Goal: Book appointment/travel/reservation

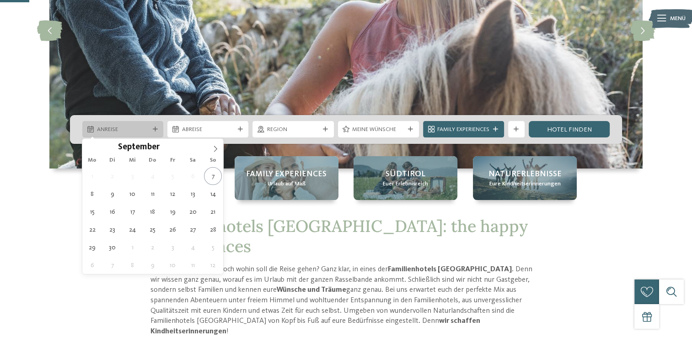
click at [149, 124] on div "Anreise" at bounding box center [122, 129] width 81 height 16
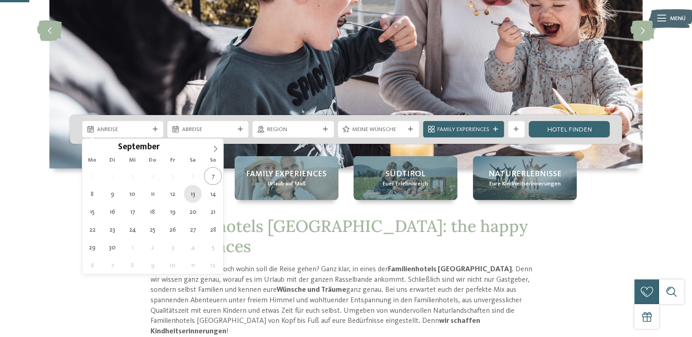
type div "13.09.2025"
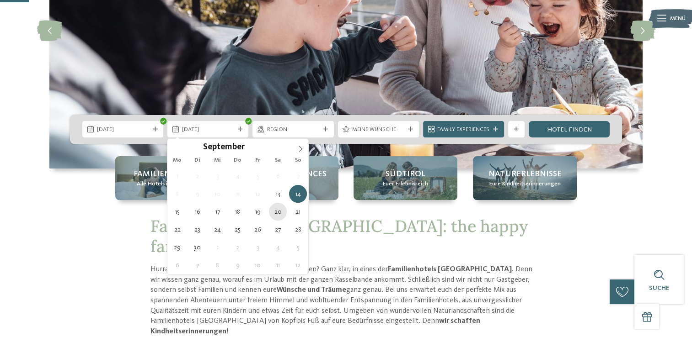
type div "20.09.2025"
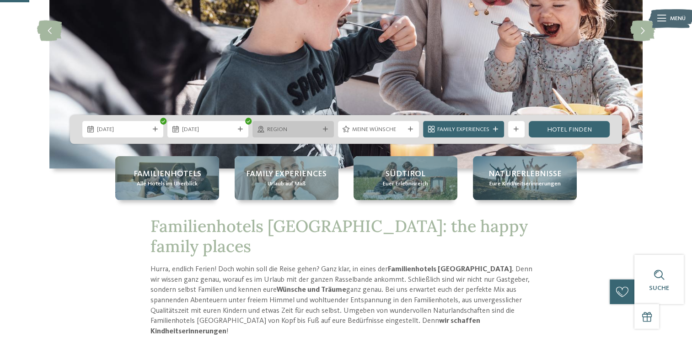
click at [305, 135] on div "Region" at bounding box center [292, 129] width 81 height 16
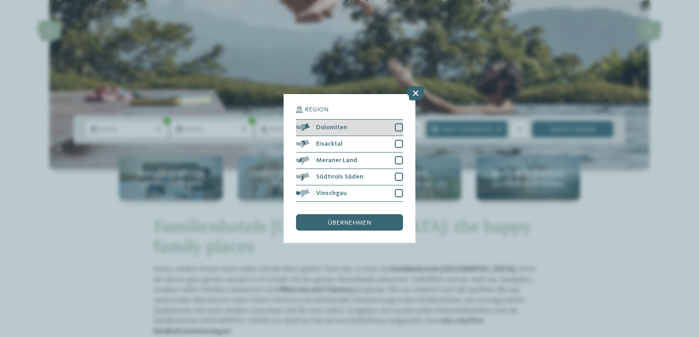
click at [398, 129] on div at bounding box center [399, 127] width 8 height 8
click at [342, 222] on span "übernehmen" at bounding box center [349, 223] width 43 height 6
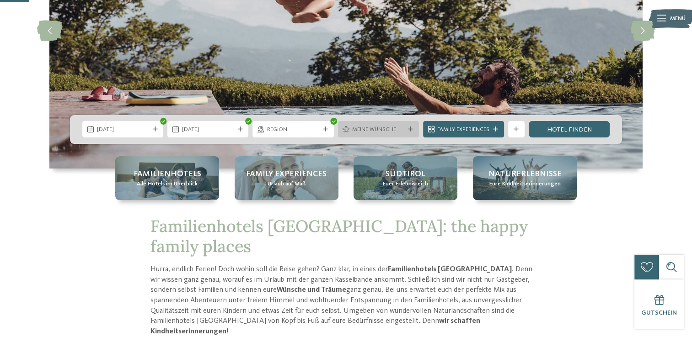
click at [379, 134] on div "Meine Wünsche" at bounding box center [378, 129] width 81 height 16
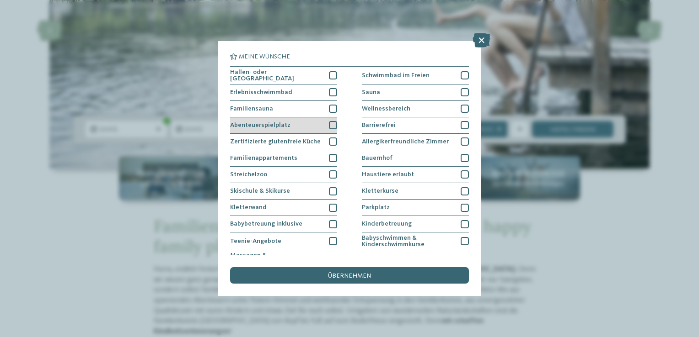
click at [333, 124] on div at bounding box center [333, 125] width 8 height 8
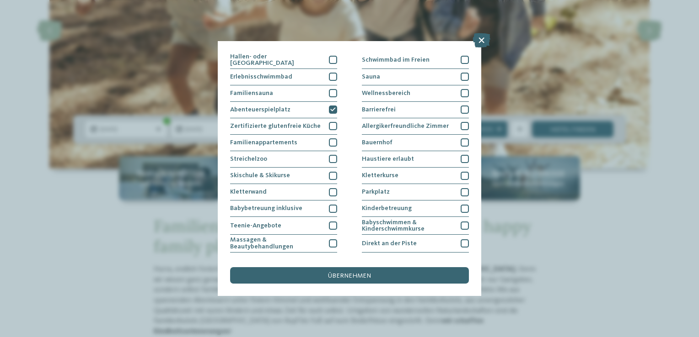
scroll to position [16, 0]
click at [331, 143] on div at bounding box center [333, 142] width 8 height 8
click at [331, 159] on div at bounding box center [333, 159] width 8 height 8
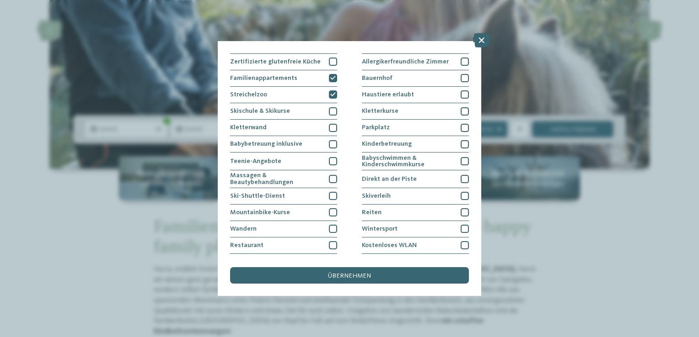
scroll to position [93, 0]
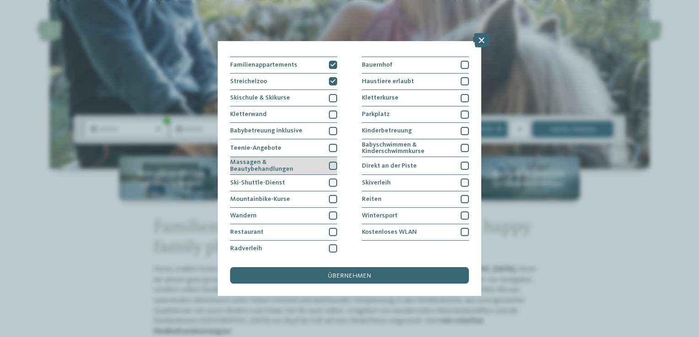
click at [329, 165] on div at bounding box center [333, 166] width 8 height 8
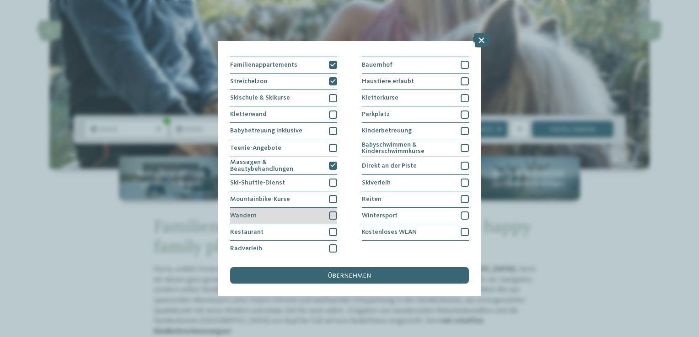
click at [329, 215] on div at bounding box center [333, 216] width 8 height 8
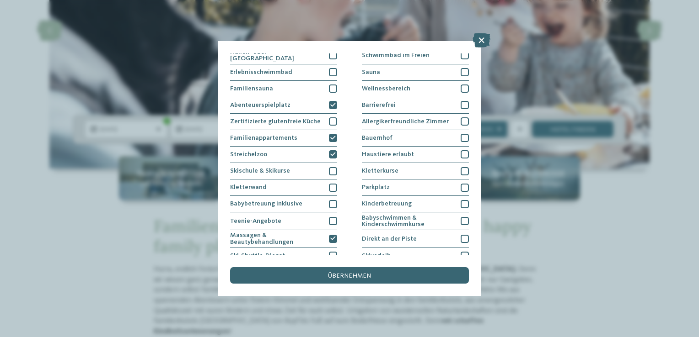
scroll to position [0, 0]
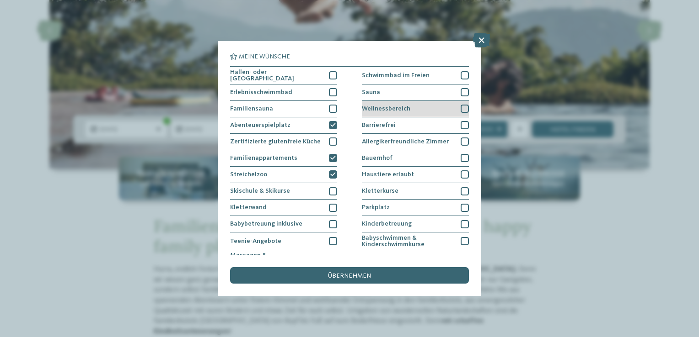
click at [461, 109] on div at bounding box center [464, 109] width 8 height 8
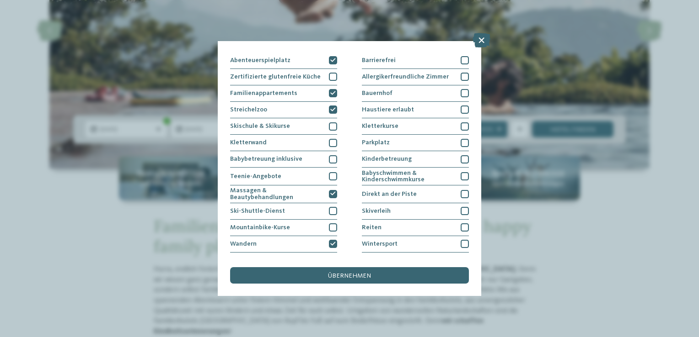
scroll to position [71, 0]
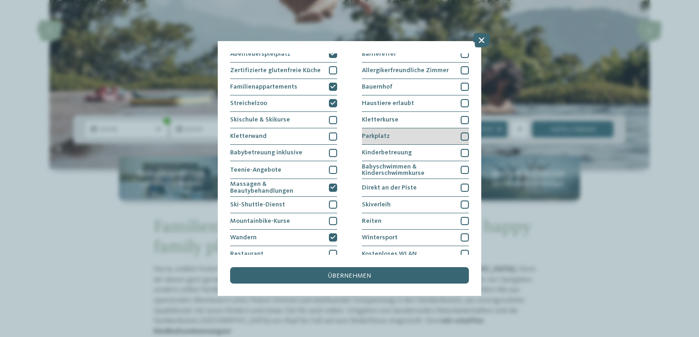
click at [463, 133] on div at bounding box center [464, 137] width 8 height 8
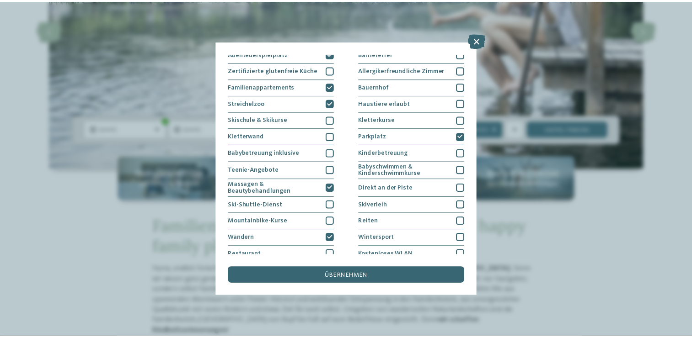
scroll to position [93, 0]
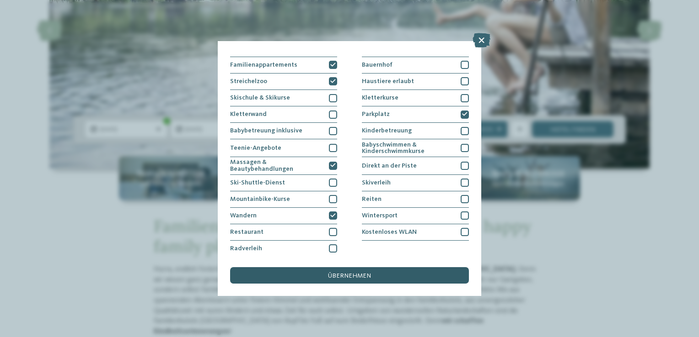
click at [318, 273] on div "übernehmen" at bounding box center [349, 275] width 239 height 16
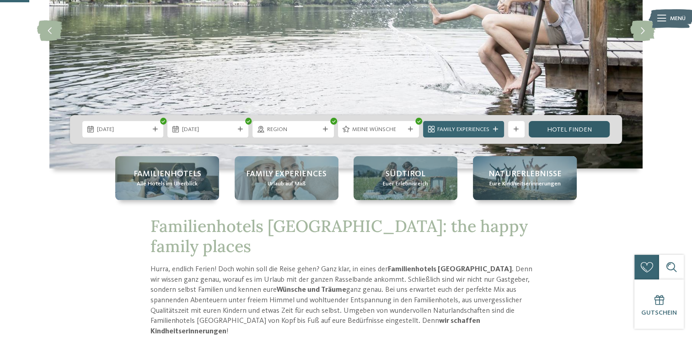
click at [558, 128] on link "Hotel finden" at bounding box center [569, 129] width 81 height 16
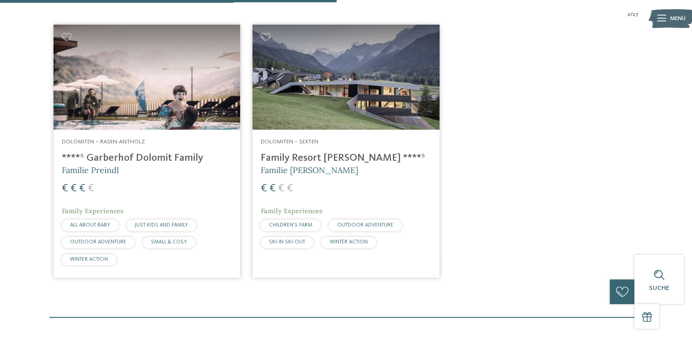
scroll to position [310, 0]
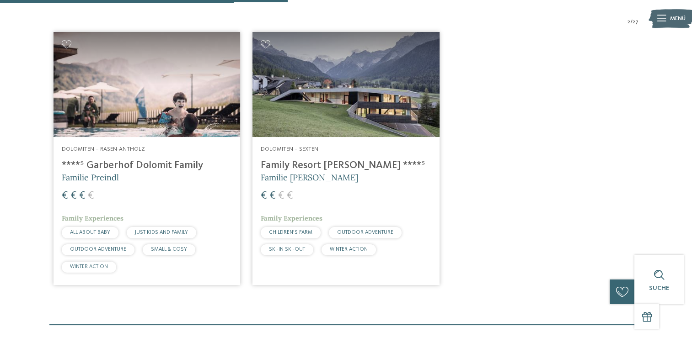
click at [379, 113] on img at bounding box center [345, 84] width 187 height 105
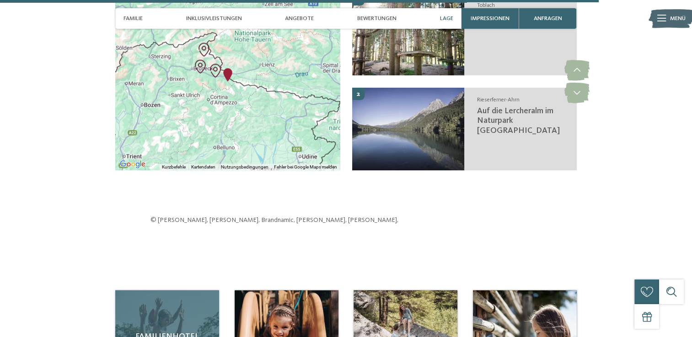
scroll to position [2248, 0]
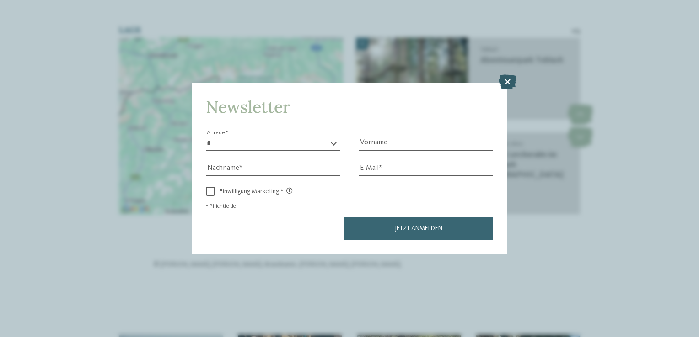
click at [509, 87] on icon at bounding box center [507, 82] width 18 height 15
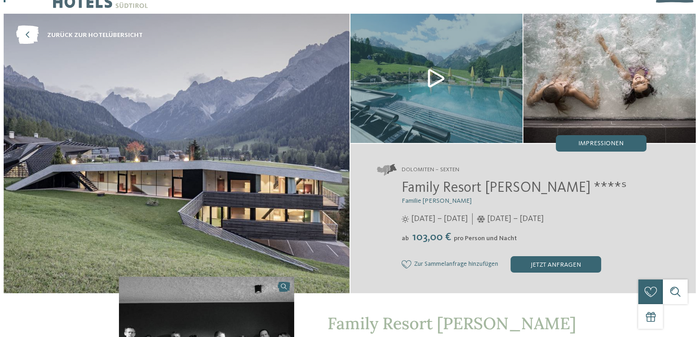
scroll to position [0, 0]
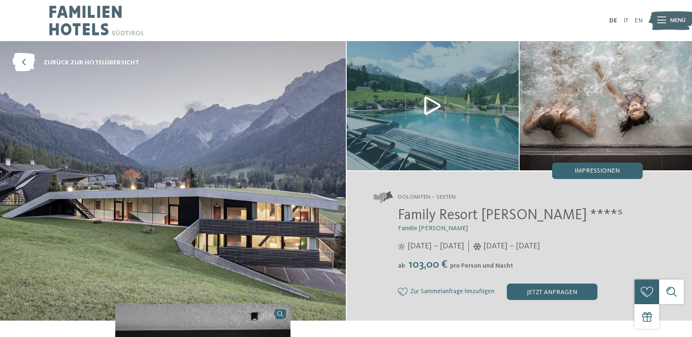
click at [662, 21] on icon at bounding box center [661, 20] width 9 height 6
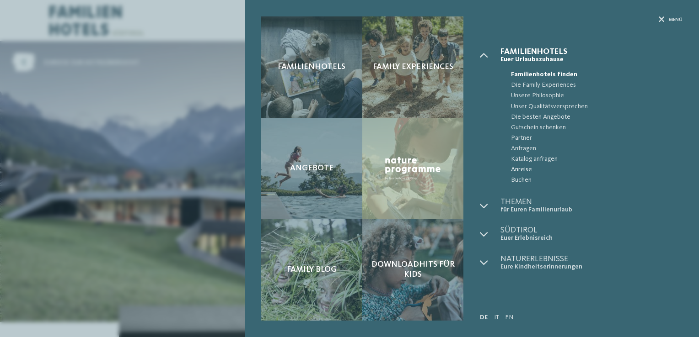
click at [530, 167] on span "Anreise" at bounding box center [596, 170] width 171 height 11
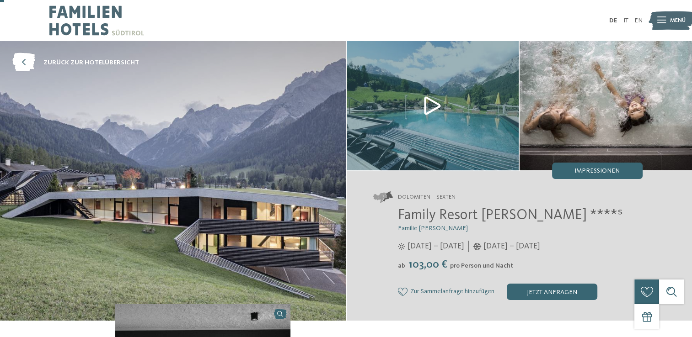
scroll to position [80, 0]
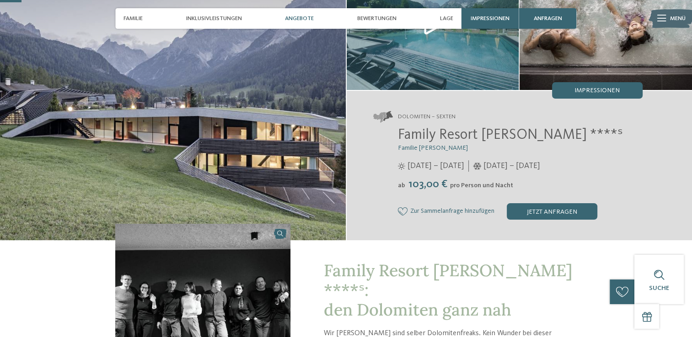
click at [302, 11] on div "Angebote" at bounding box center [299, 18] width 37 height 21
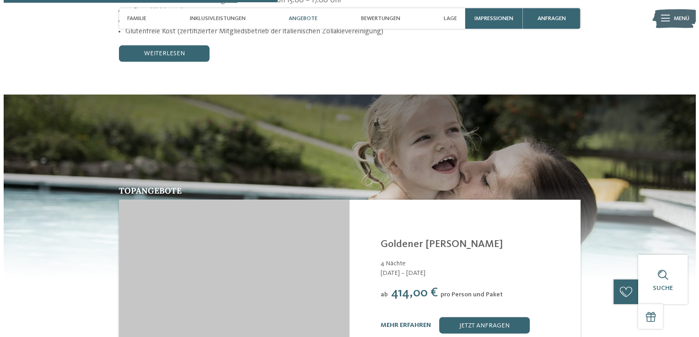
scroll to position [1071, 0]
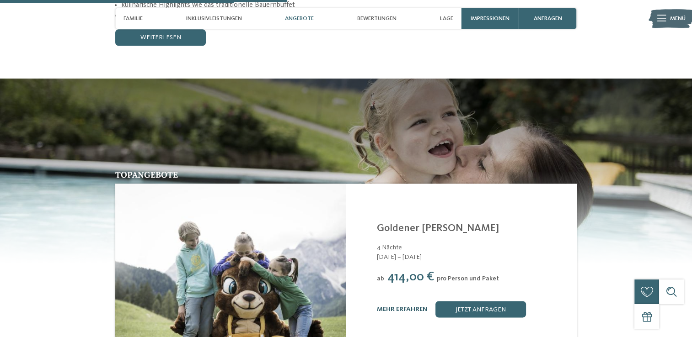
click at [413, 306] on link "mehr erfahren" at bounding box center [402, 309] width 50 height 6
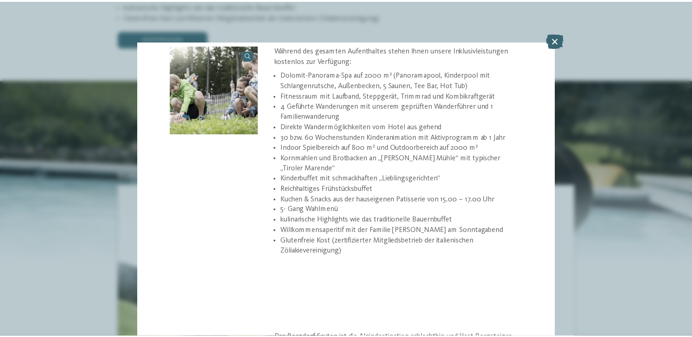
scroll to position [328, 0]
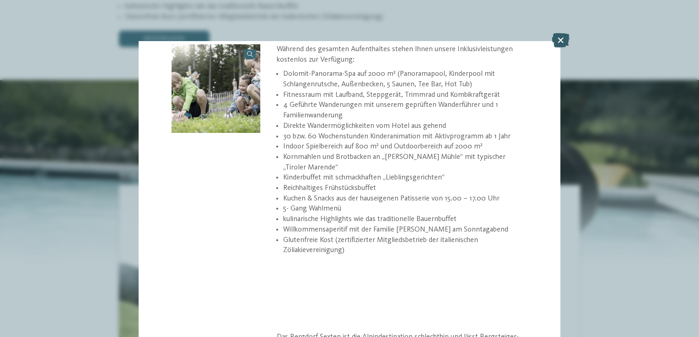
click at [560, 34] on icon at bounding box center [560, 40] width 18 height 15
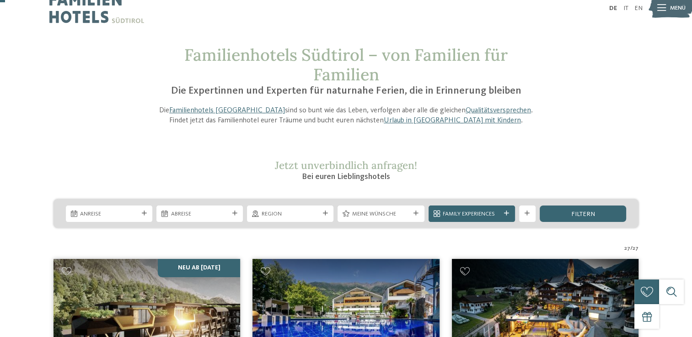
scroll to position [25, 0]
